Goal: Navigation & Orientation: Find specific page/section

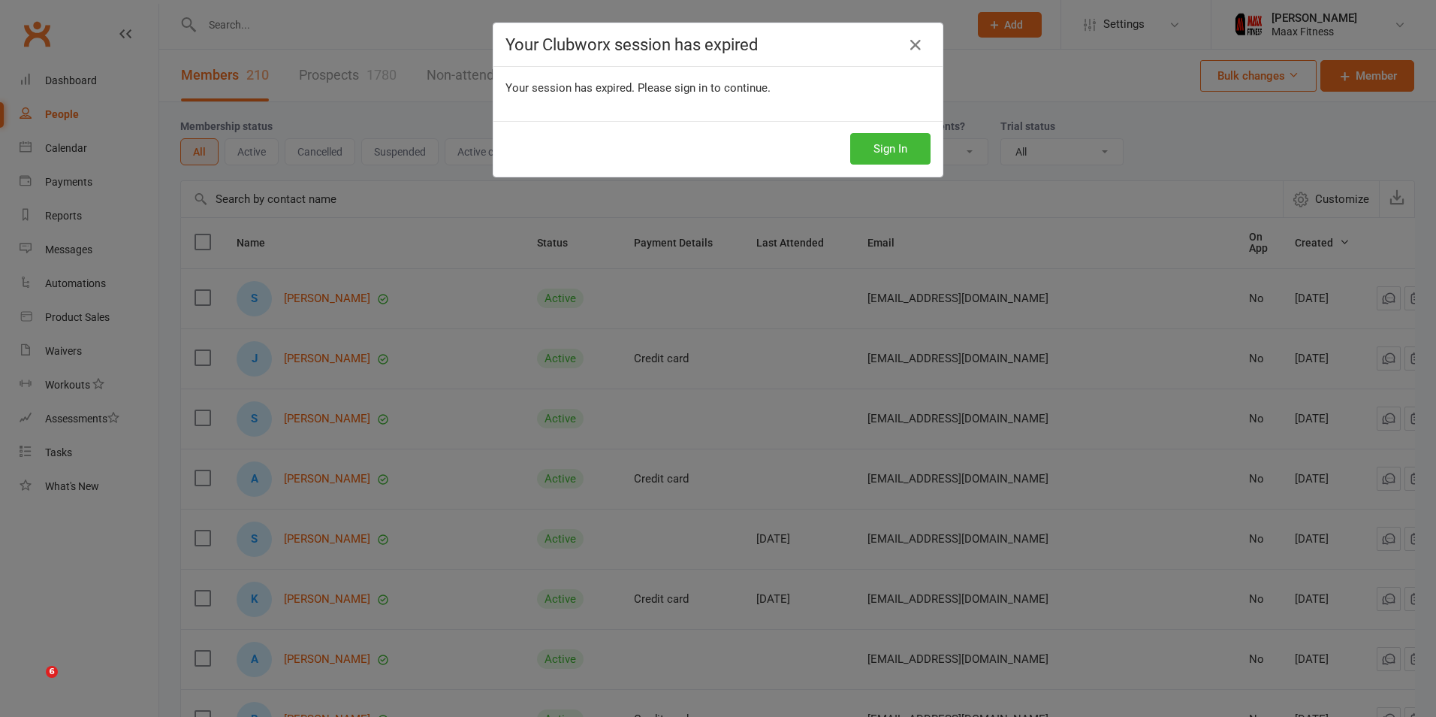
select select "100"
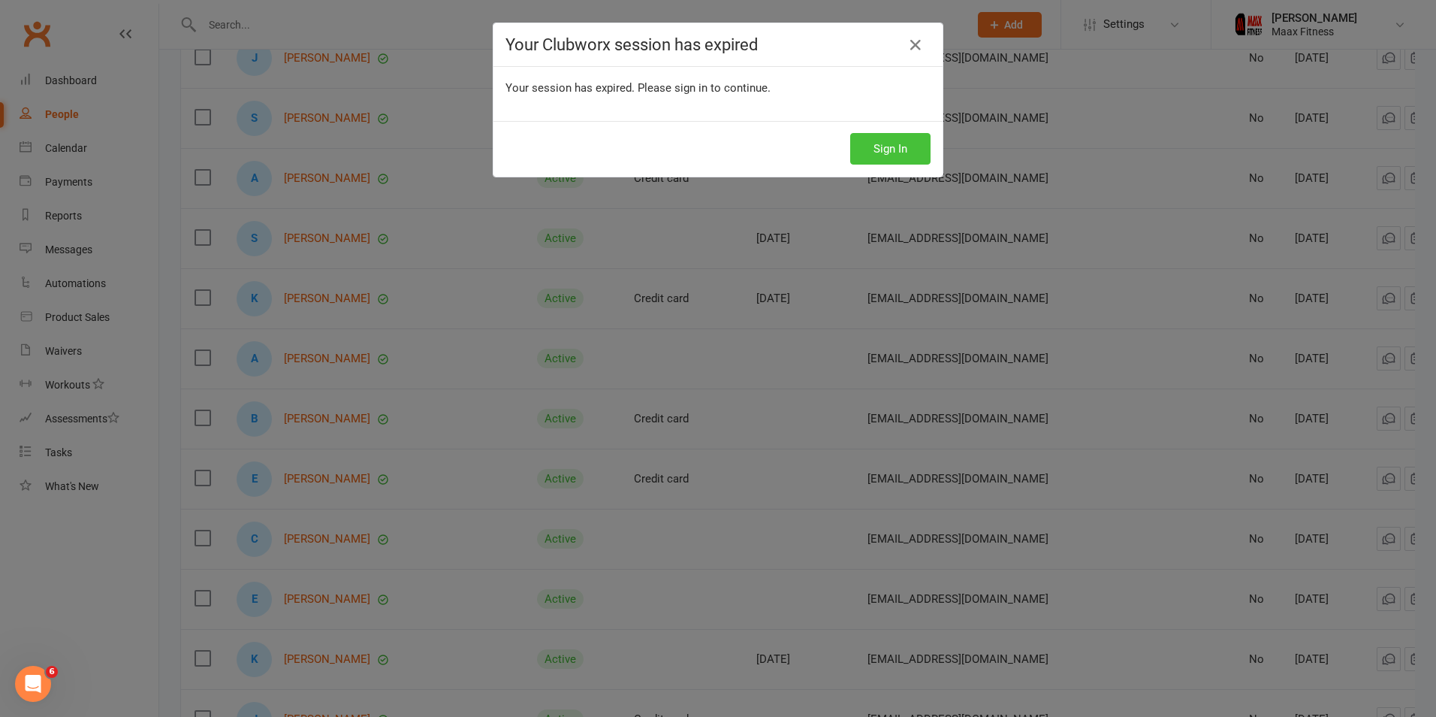
click at [873, 140] on button "Sign In" at bounding box center [890, 149] width 80 height 32
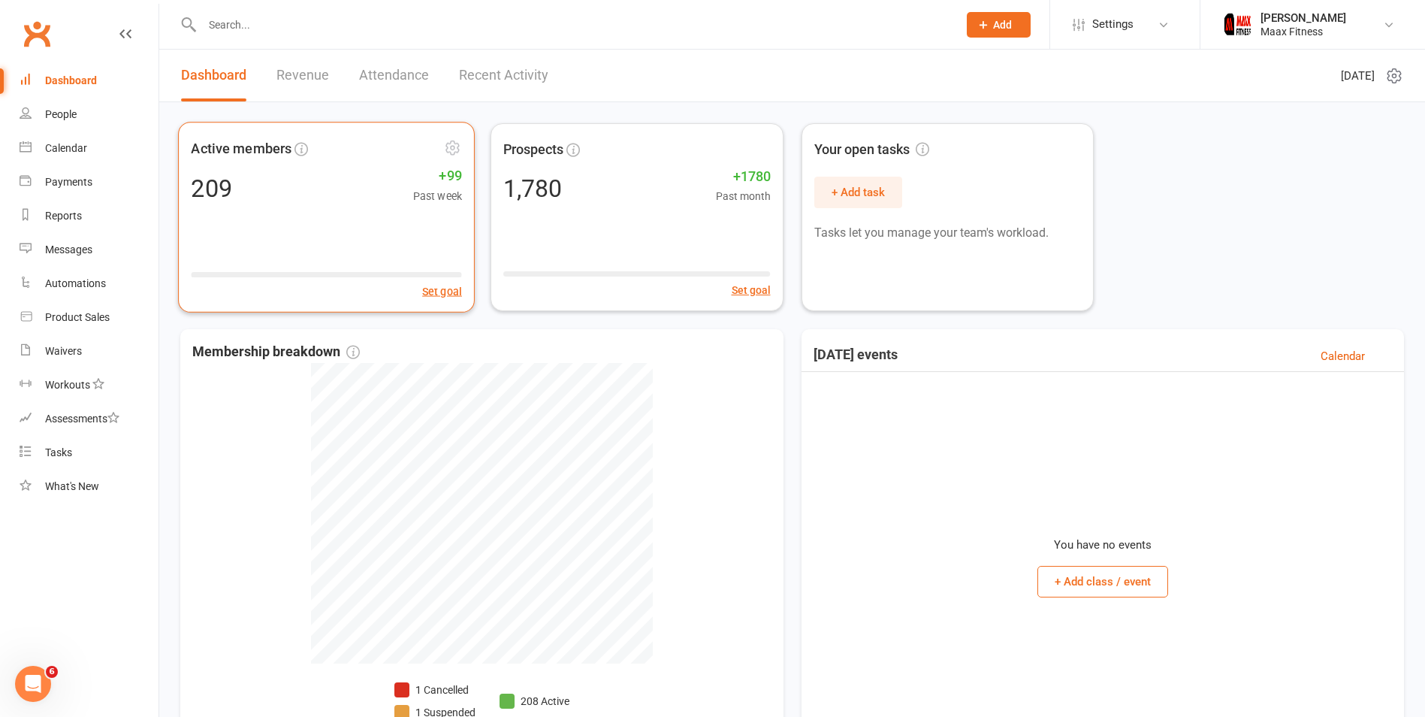
click at [291, 174] on div "209 +99 Past week" at bounding box center [326, 187] width 271 height 33
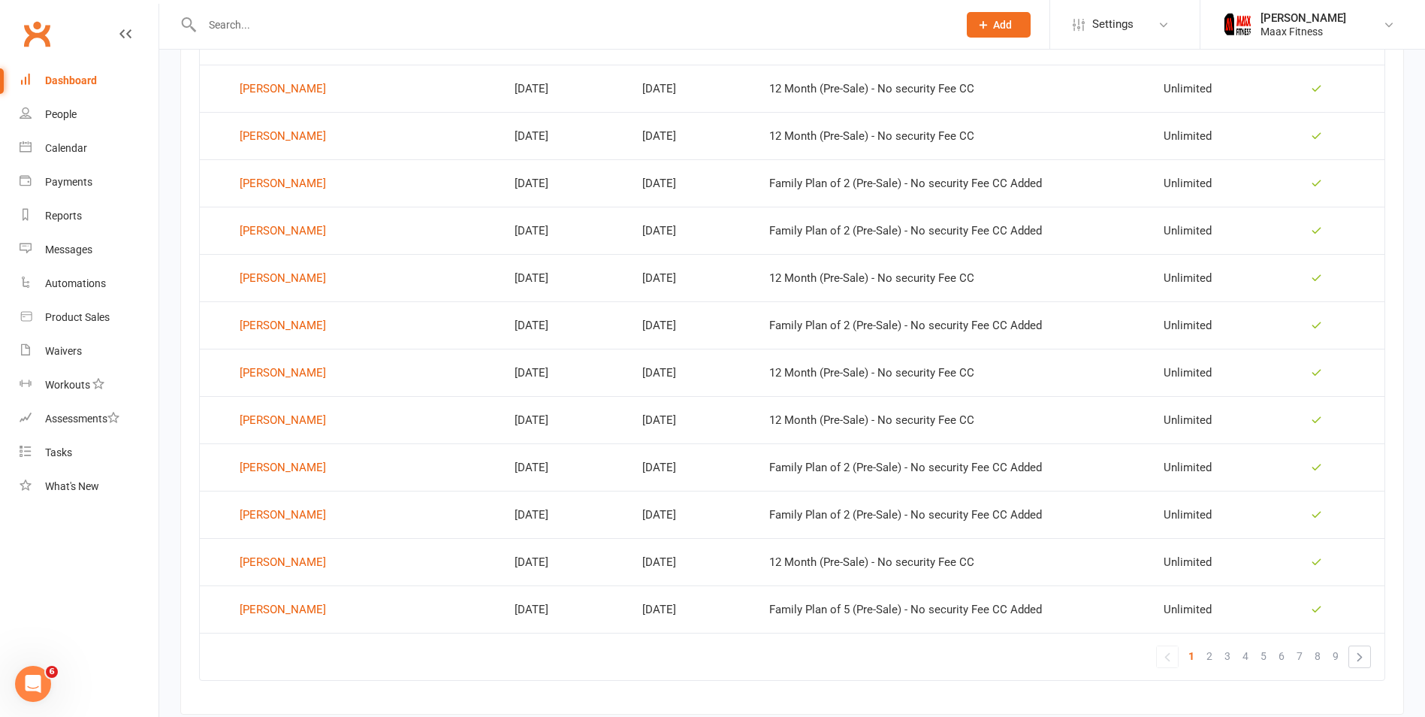
scroll to position [826, 0]
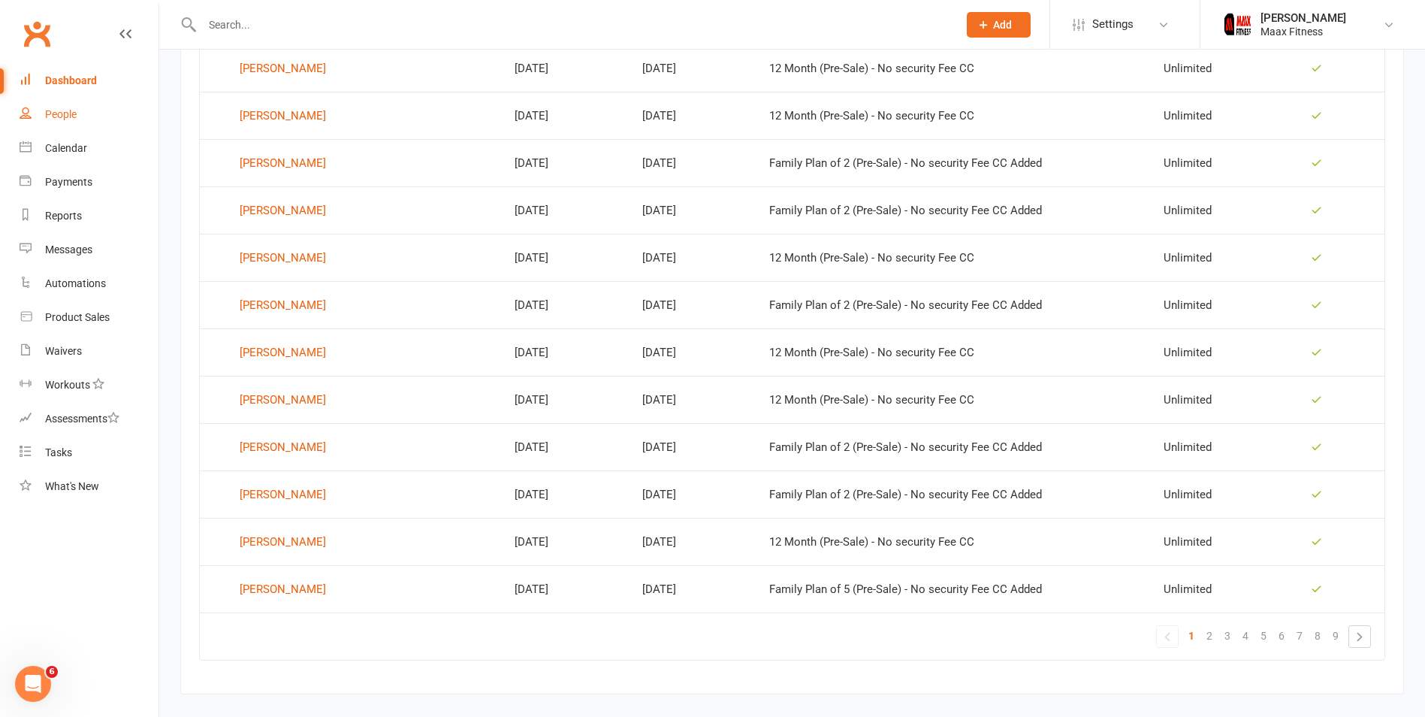
click at [53, 110] on div "People" at bounding box center [61, 114] width 32 height 12
select select "100"
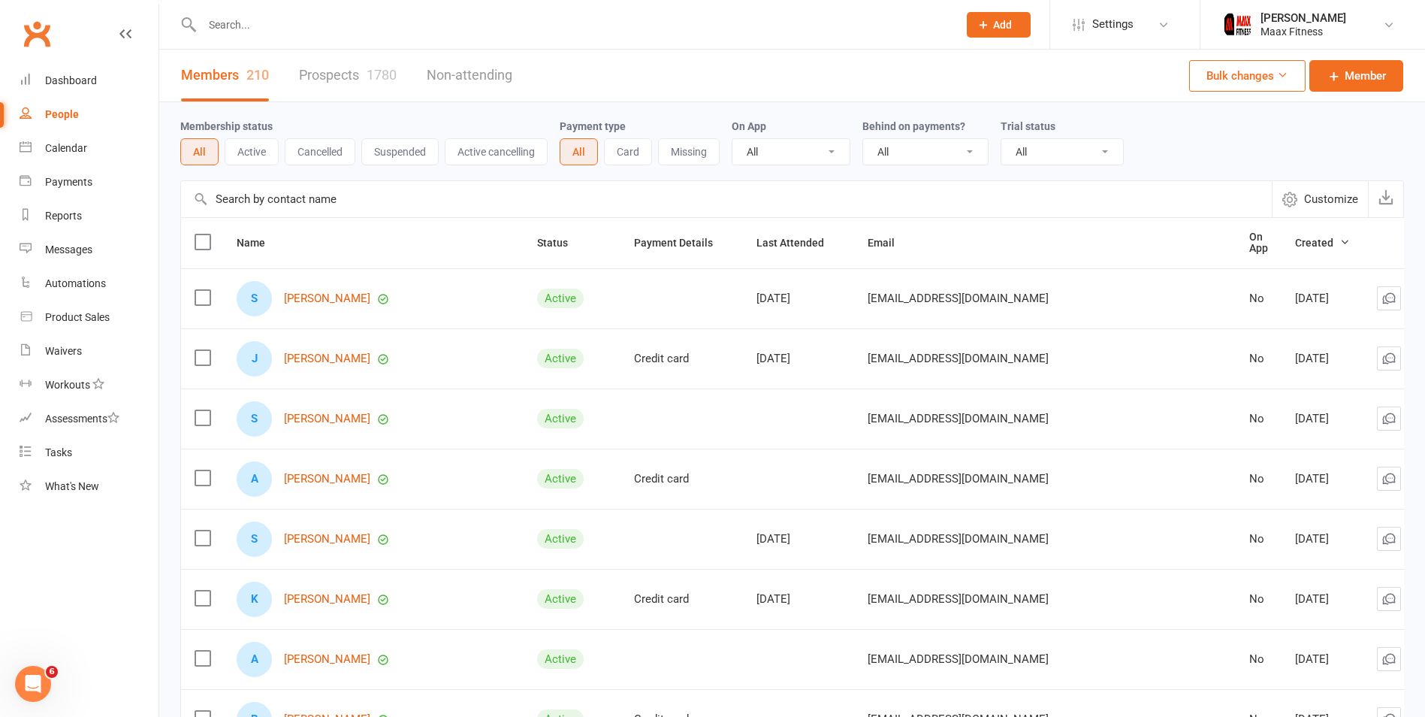
click at [210, 74] on link "Members 210" at bounding box center [225, 76] width 88 height 52
click at [74, 107] on link "People" at bounding box center [89, 115] width 139 height 34
click at [61, 65] on link "Dashboard" at bounding box center [89, 81] width 139 height 34
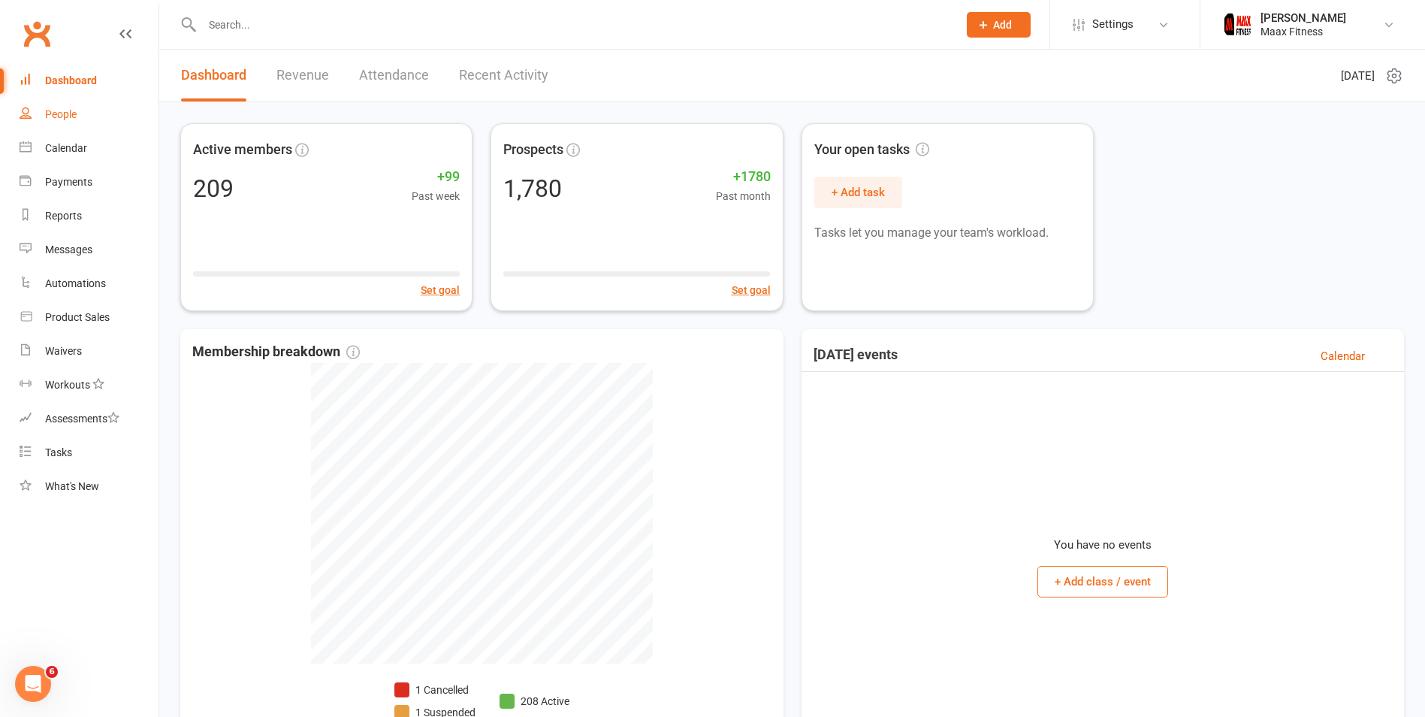
click at [41, 117] on link "People" at bounding box center [89, 115] width 139 height 34
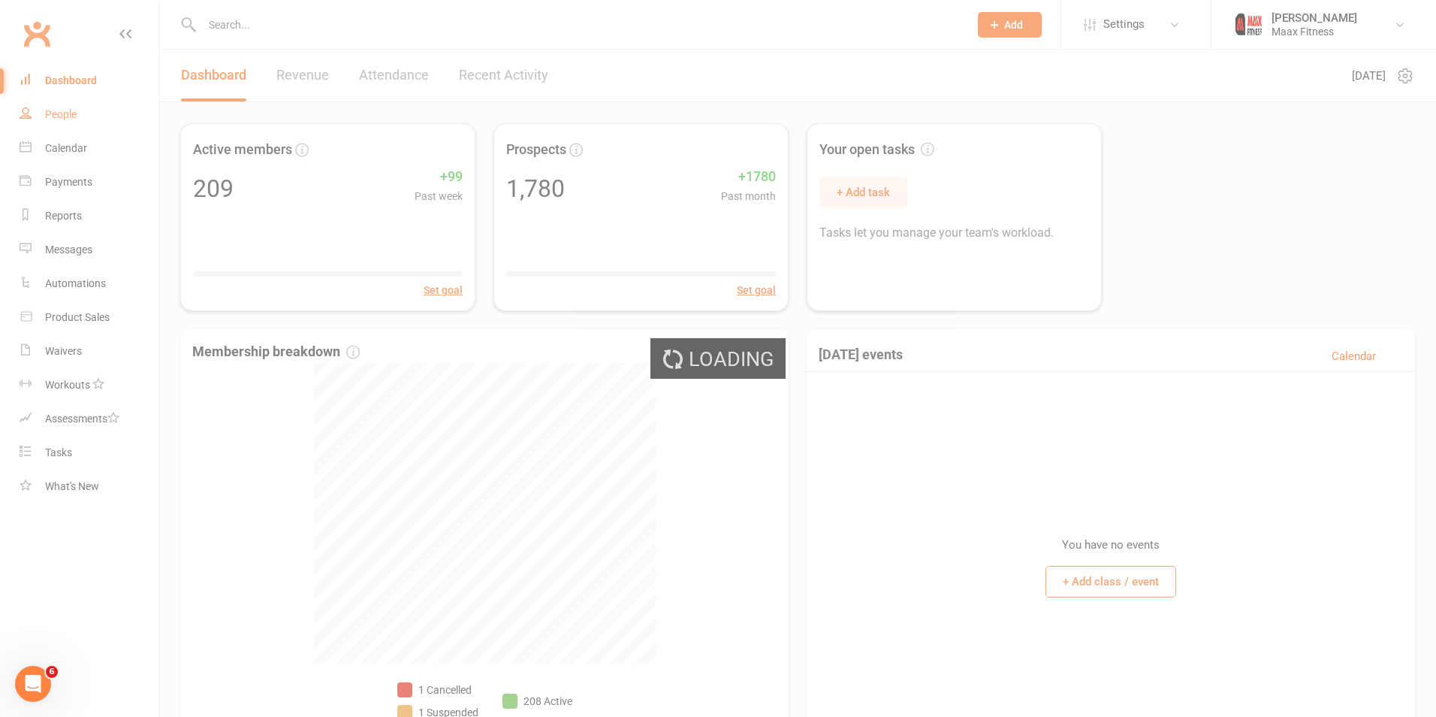
select select "100"
